Goal: Transaction & Acquisition: Book appointment/travel/reservation

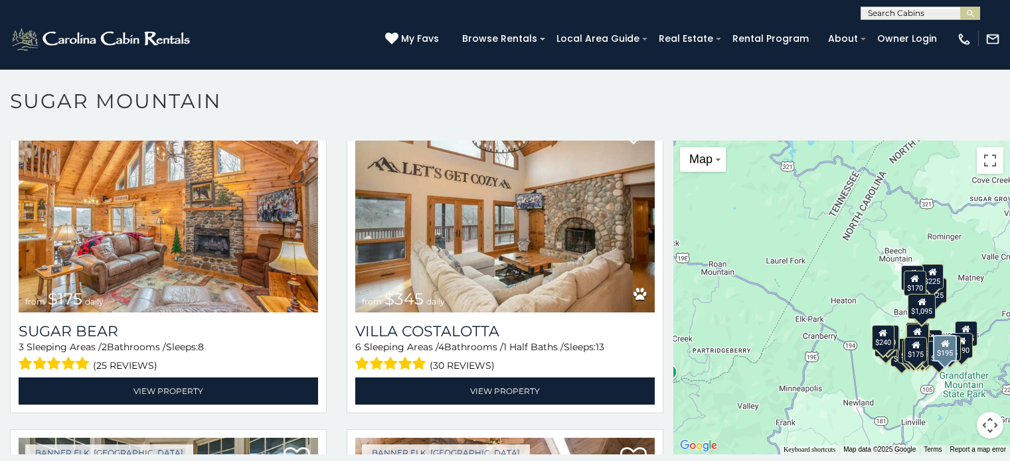
scroll to position [2011, 0]
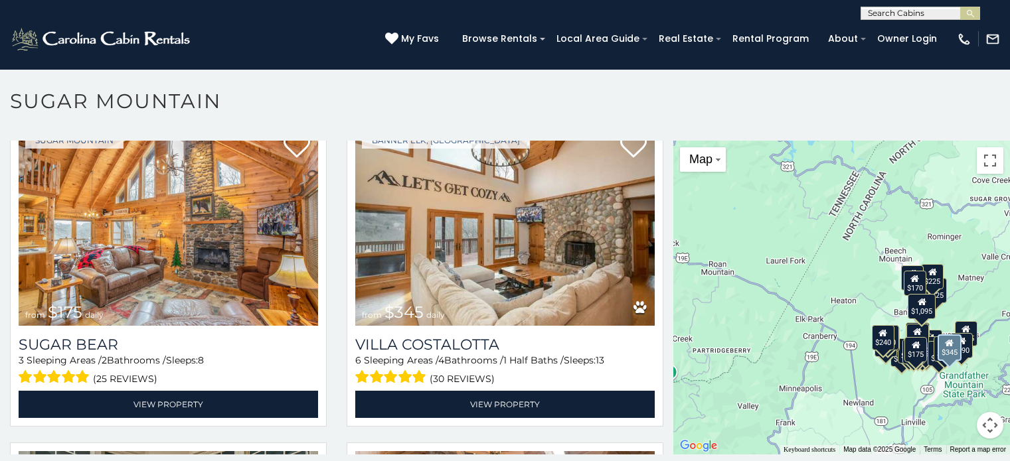
click at [551, 145] on img at bounding box center [504, 225] width 299 height 200
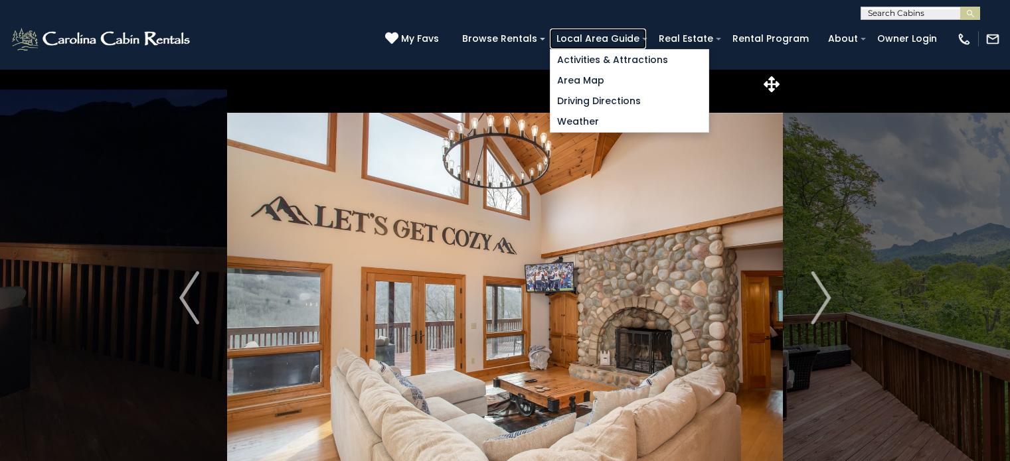
click at [646, 33] on link "Local Area Guide" at bounding box center [598, 39] width 96 height 21
